Goal: Ask a question

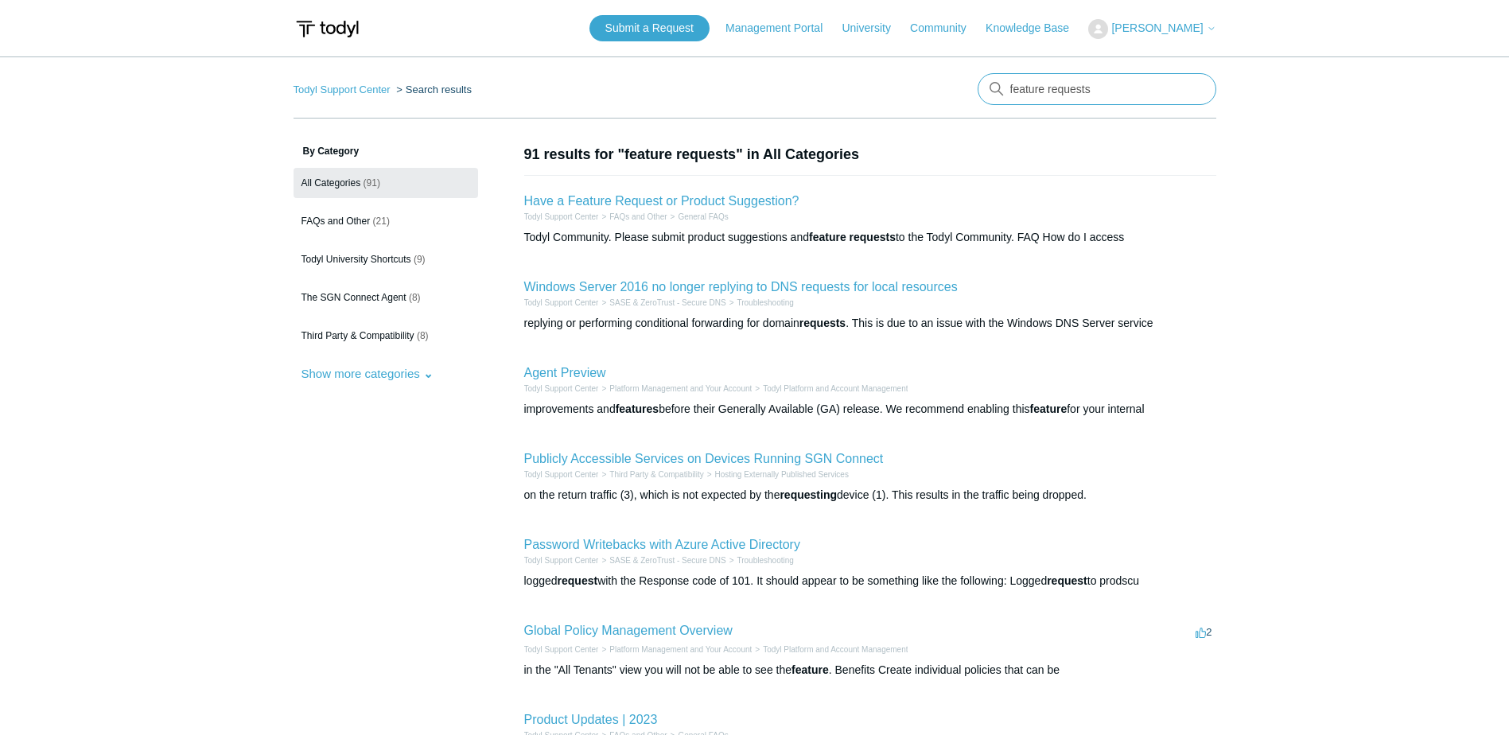
click at [1057, 90] on input "feature requests" at bounding box center [1096, 89] width 239 height 32
click at [1127, 91] on input "feature requests" at bounding box center [1096, 89] width 239 height 32
type input "f"
type input "featur"
click at [367, 363] on button "Show more categories" at bounding box center [367, 373] width 148 height 29
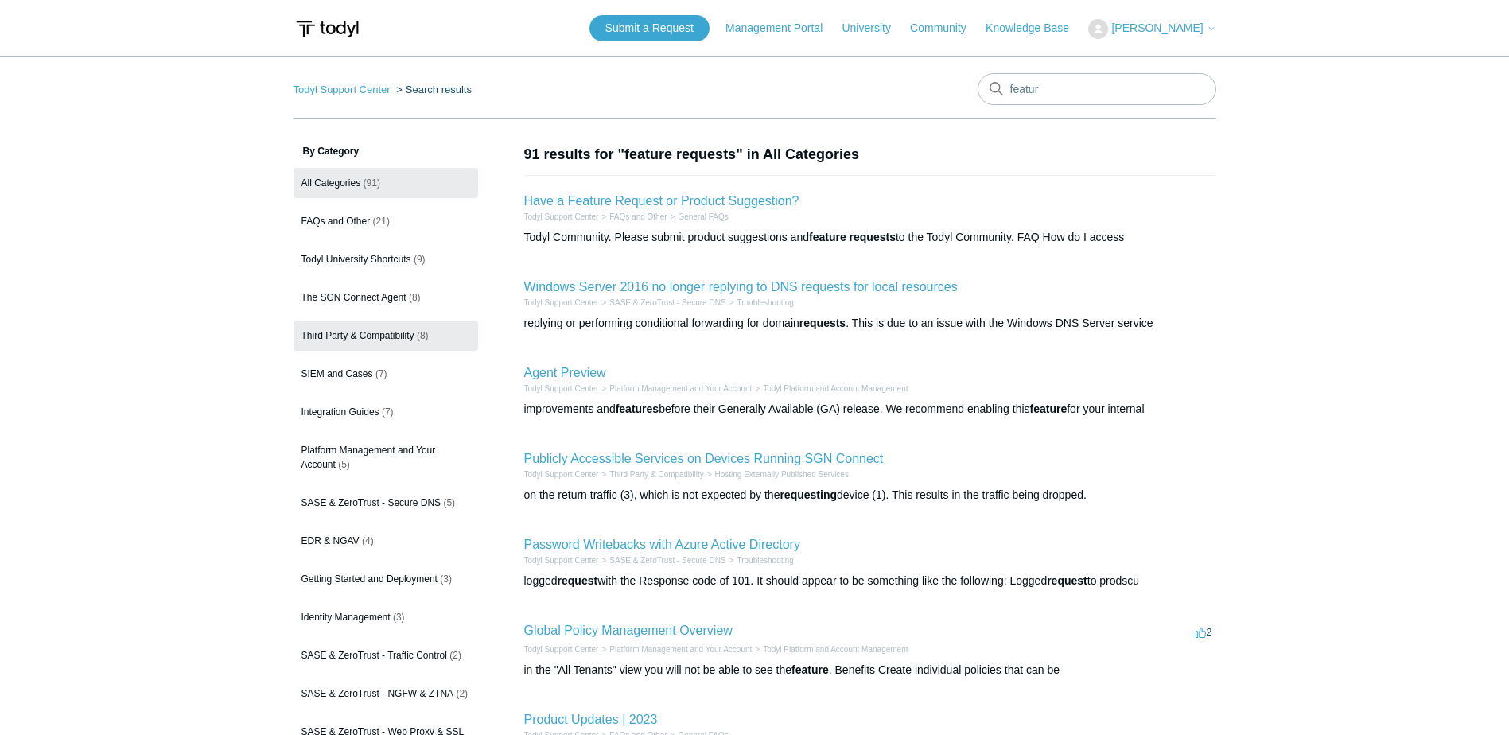
click at [382, 336] on span "Third Party & Compatibility" at bounding box center [357, 335] width 113 height 11
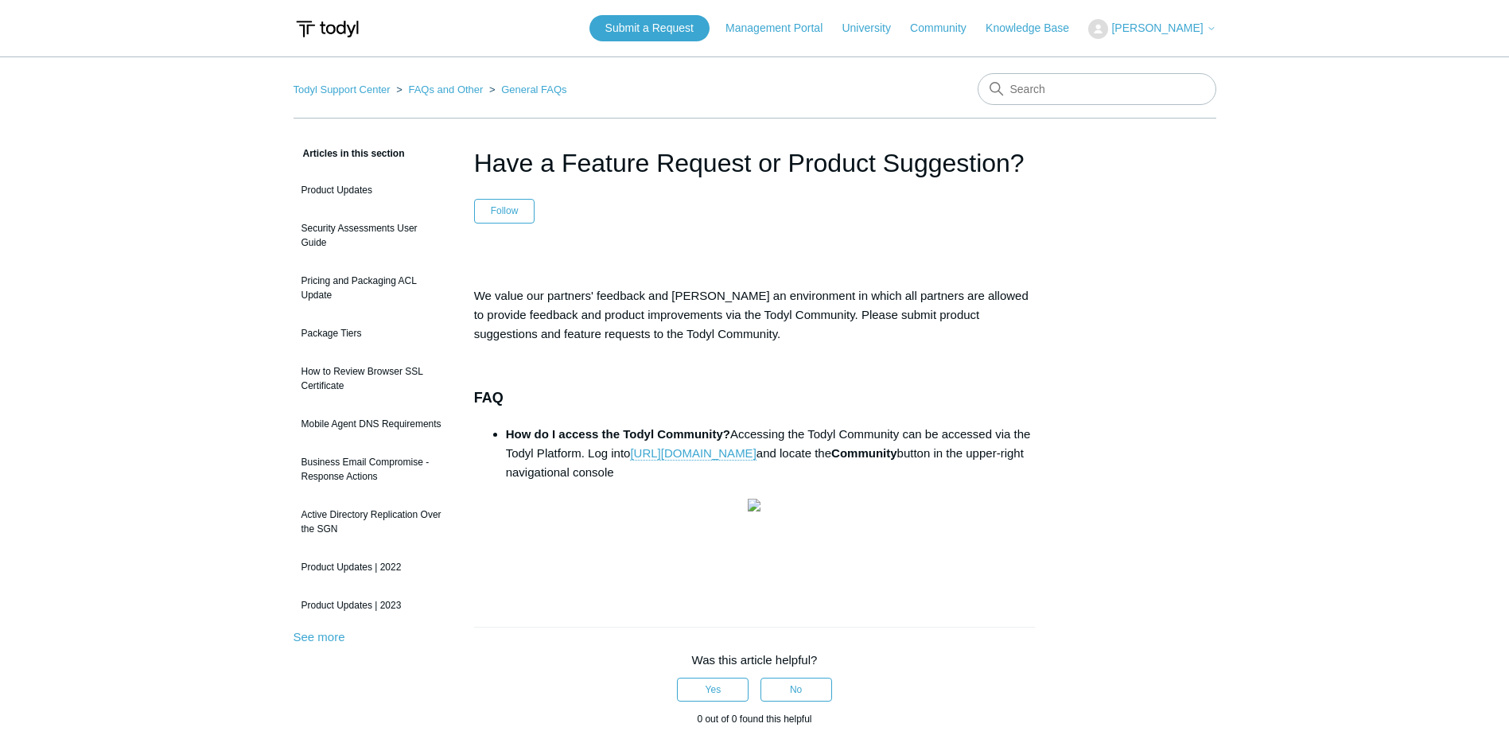
click at [929, 14] on header "Submit a Request Management Portal University Community Knowledge Base [PERSON_…" at bounding box center [754, 28] width 922 height 56
click at [929, 30] on link "Community" at bounding box center [946, 28] width 72 height 17
